Goal: Task Accomplishment & Management: Manage account settings

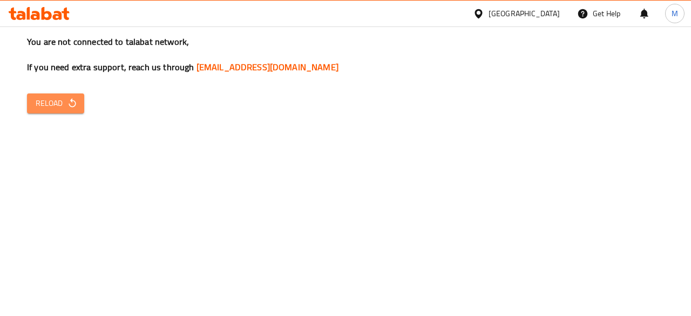
click at [29, 104] on button "Reload" at bounding box center [55, 103] width 57 height 20
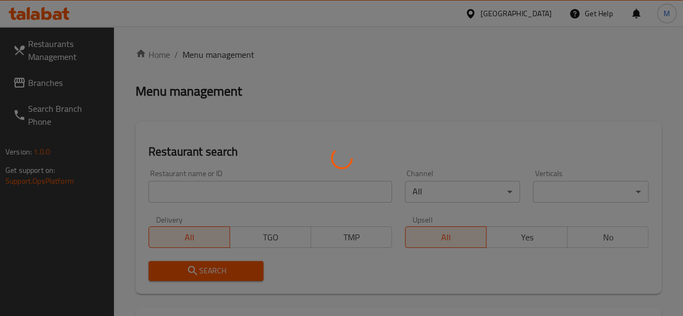
click at [195, 186] on div at bounding box center [341, 158] width 683 height 316
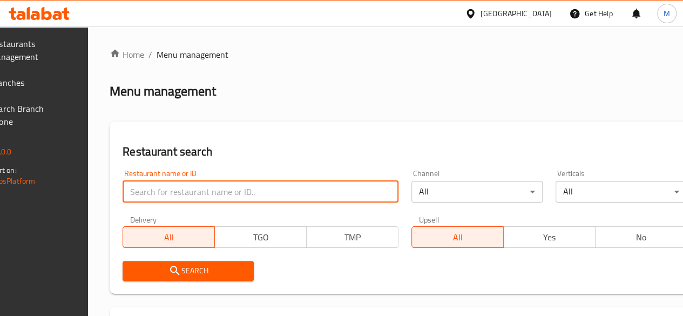
click at [239, 199] on input "search" at bounding box center [261, 192] width 276 height 22
type input "sizzle"
click button "Search" at bounding box center [188, 271] width 131 height 20
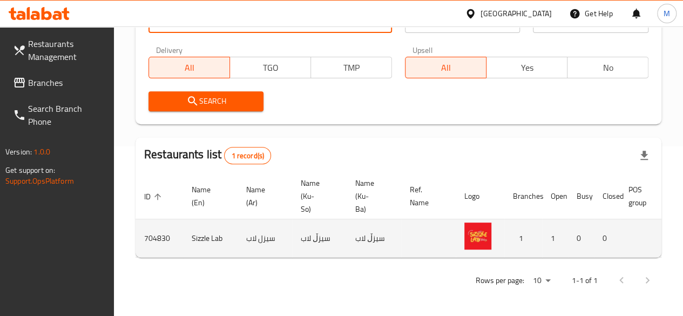
scroll to position [0, 106]
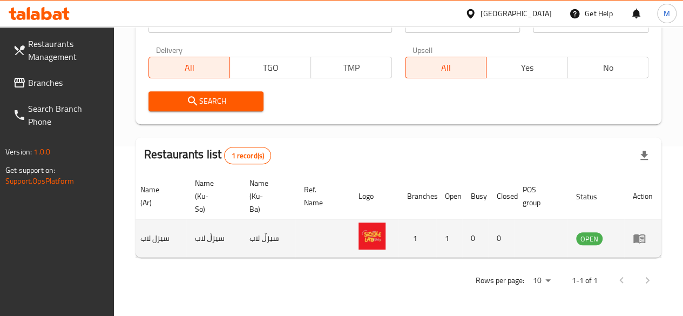
click at [634, 237] on td "enhanced table" at bounding box center [642, 238] width 37 height 38
click at [636, 235] on icon "enhanced table" at bounding box center [638, 238] width 13 height 13
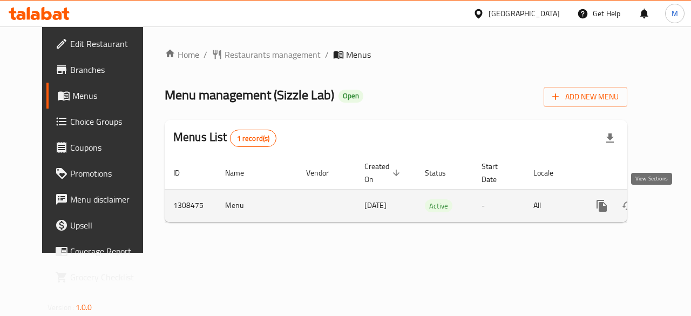
click at [673, 205] on icon "enhanced table" at bounding box center [679, 205] width 13 height 13
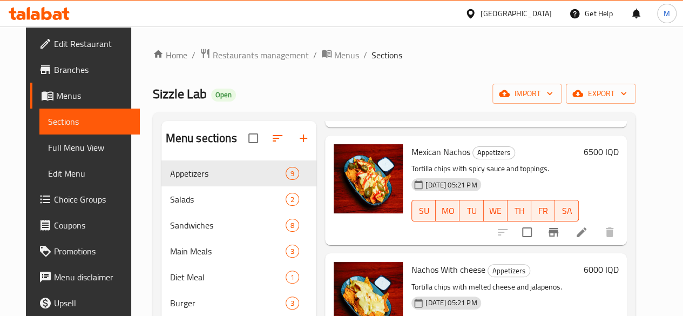
scroll to position [151, 0]
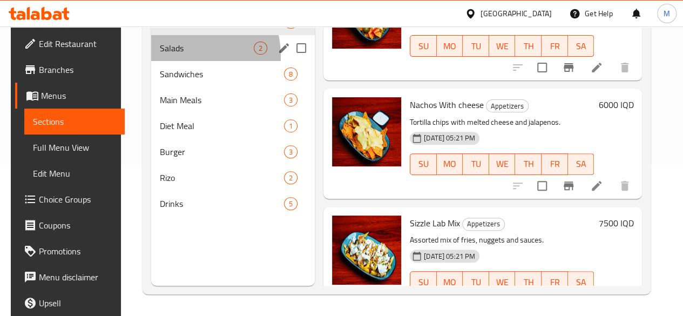
click at [180, 61] on div "Salads 2" at bounding box center [233, 48] width 164 height 26
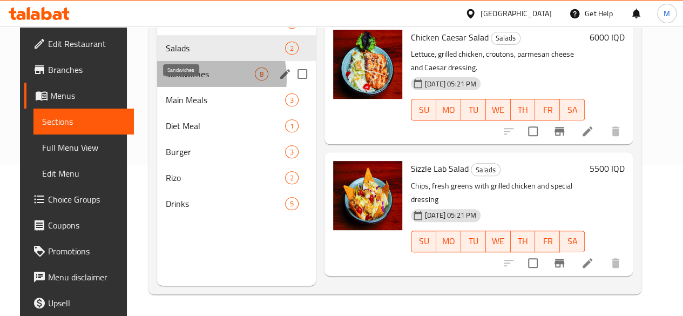
click at [181, 80] on span "Sandwiches" at bounding box center [210, 73] width 89 height 13
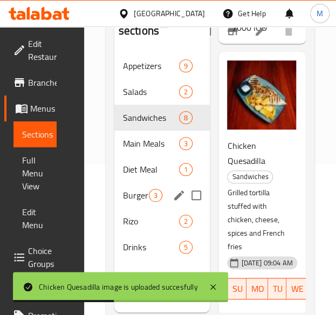
scroll to position [179, 0]
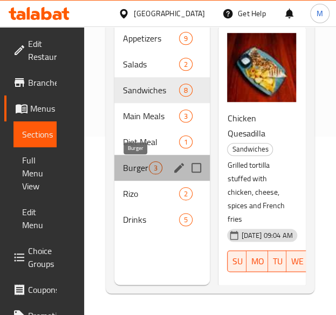
click at [134, 163] on span "Burger" at bounding box center [136, 167] width 26 height 13
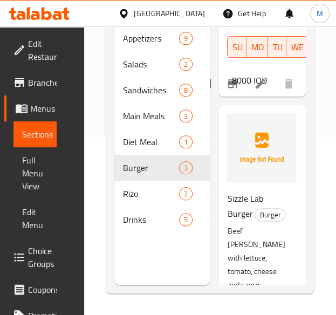
scroll to position [208, 0]
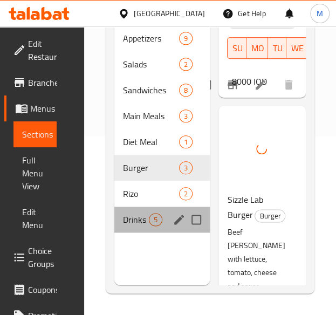
click at [128, 213] on div "Drinks 5" at bounding box center [162, 220] width 96 height 26
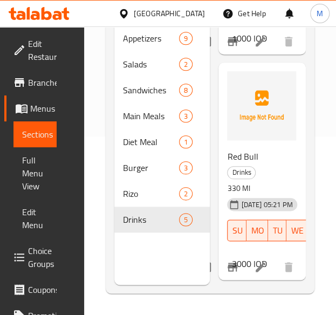
scroll to position [410, 0]
